Goal: Information Seeking & Learning: Learn about a topic

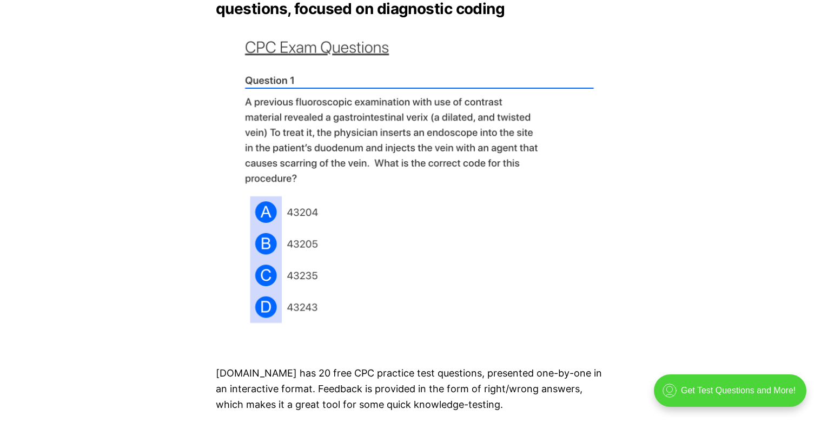
scroll to position [2920, 0]
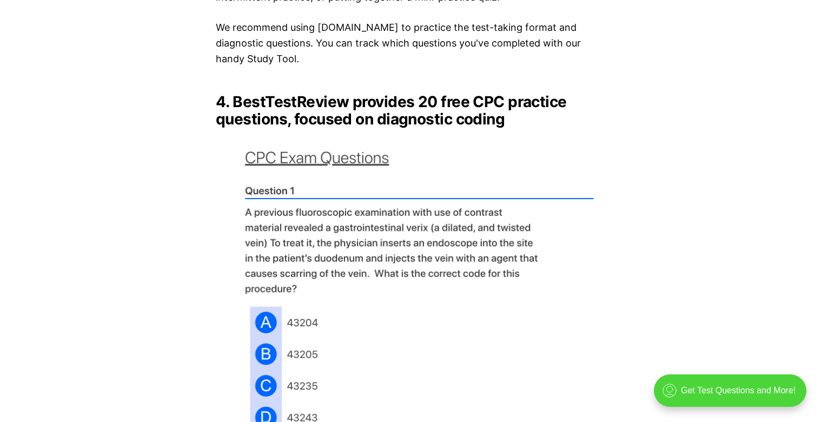
click at [353, 147] on img at bounding box center [410, 295] width 389 height 318
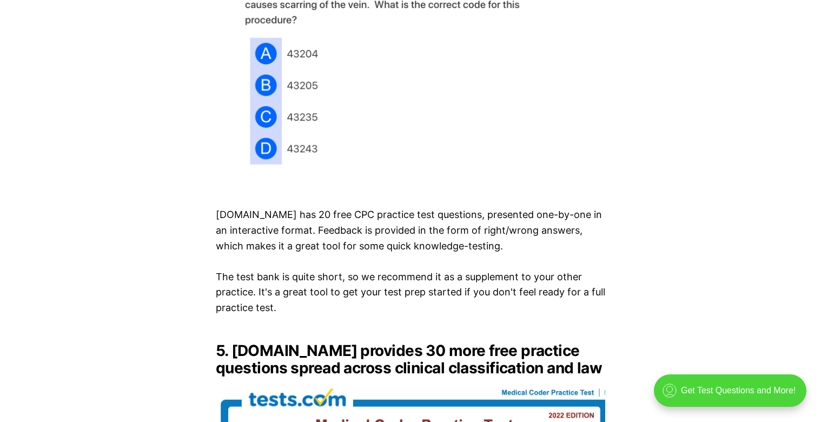
scroll to position [3190, 0]
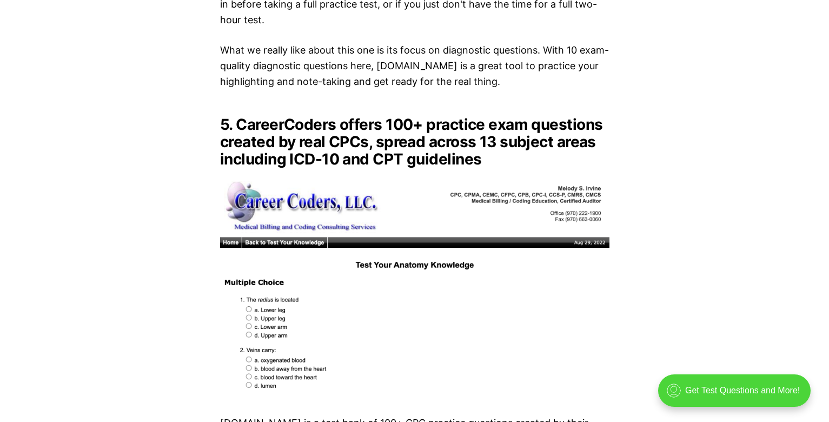
scroll to position [3947, 0]
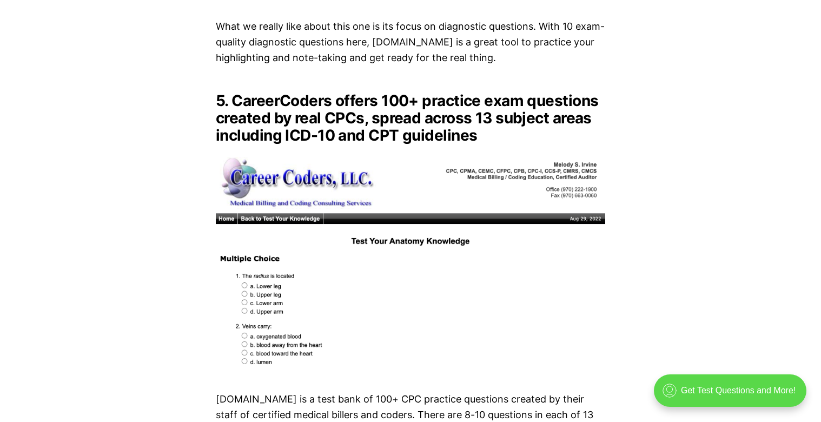
click at [746, 389] on div ".cls-1{fill:none;stroke:currentColor;stroke-linecap:round;stroke-linejoin:round…" at bounding box center [730, 390] width 152 height 32
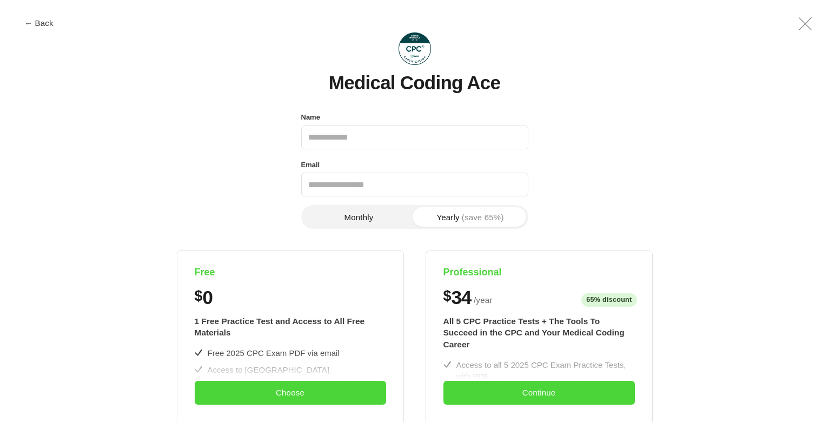
scroll to position [0, 0]
